Goal: Find specific page/section: Find specific page/section

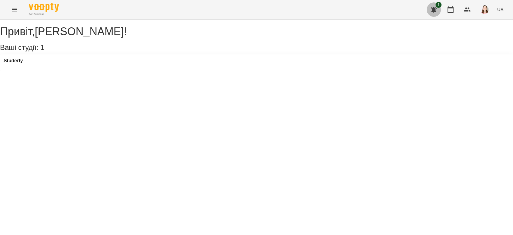
click at [432, 8] on icon "button" at bounding box center [433, 9] width 7 height 7
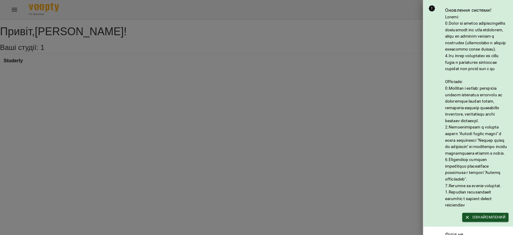
click at [411, 25] on div at bounding box center [256, 117] width 513 height 235
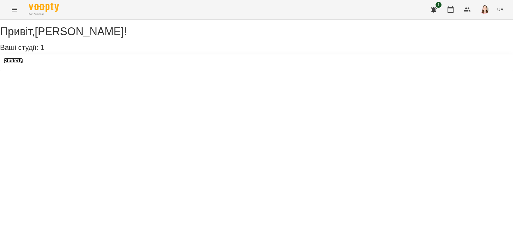
click at [20, 63] on h3 "Studerly" at bounding box center [13, 60] width 19 height 5
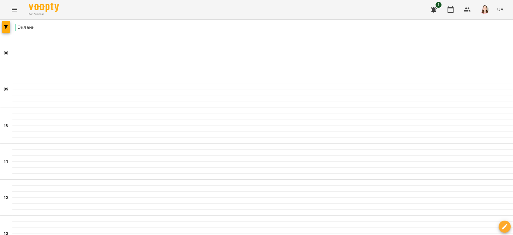
scroll to position [417, 0]
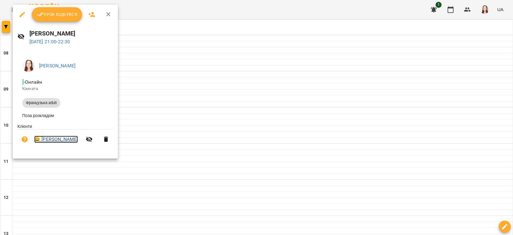
click at [63, 141] on link "😀 [PERSON_NAME]" at bounding box center [56, 139] width 44 height 7
